Goal: Task Accomplishment & Management: Use online tool/utility

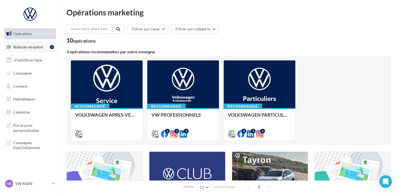
click at [28, 48] on span "Boîte de réception" at bounding box center [28, 46] width 30 height 4
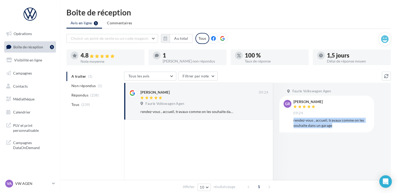
drag, startPoint x: 333, startPoint y: 125, endPoint x: 294, endPoint y: 120, distance: 39.1
click at [294, 120] on div "rendez-vous , accueil, travaux comme on les souhaite dans un garage" at bounding box center [331, 123] width 76 height 10
copy div "rendez-vous , accueil, travaux comme on les souhaite dans un garage"
